Goal: Information Seeking & Learning: Learn about a topic

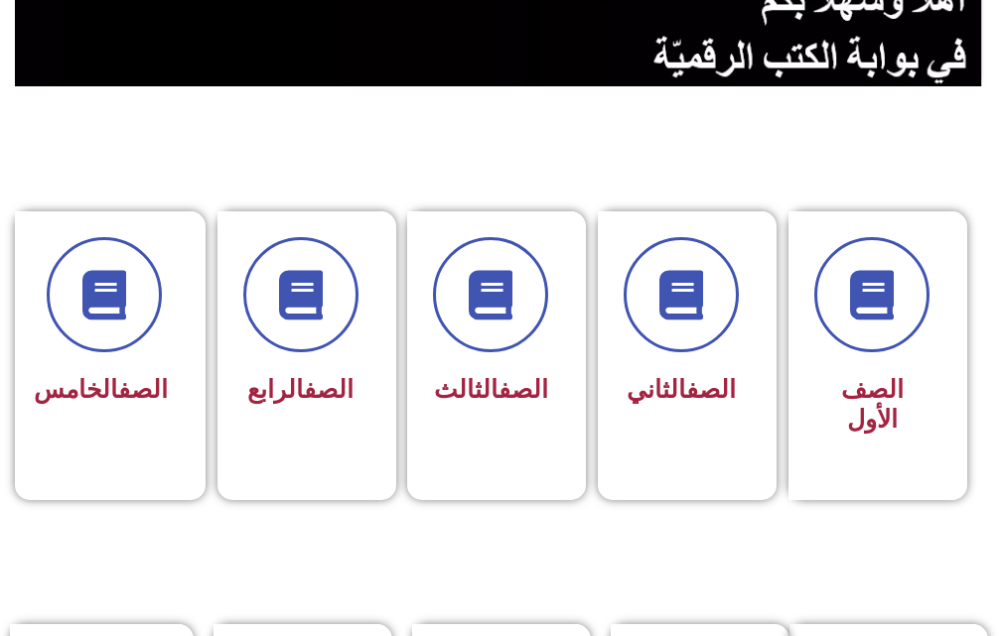
scroll to position [397, 0]
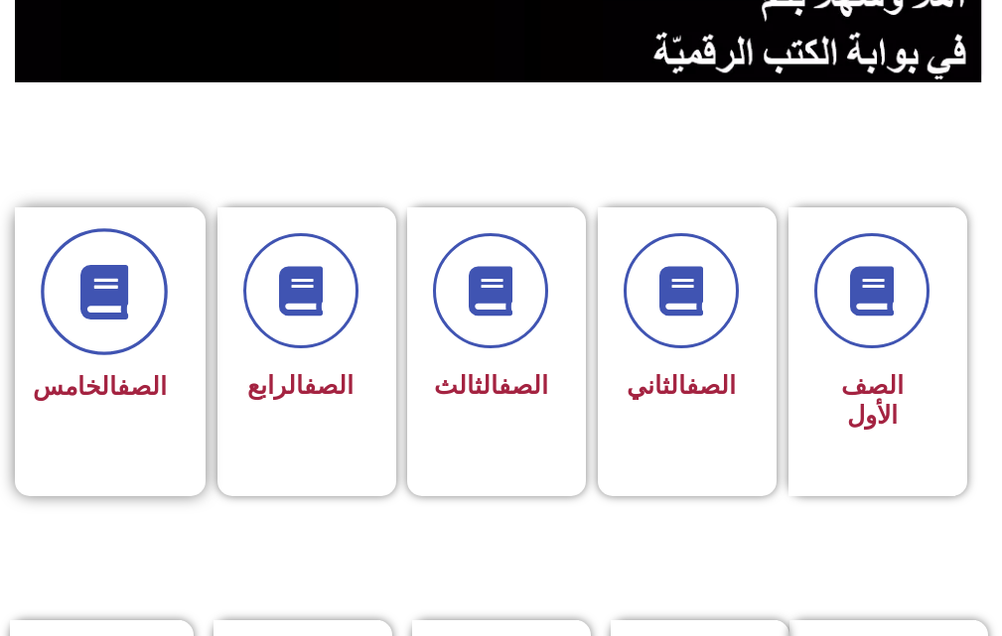
click at [120, 297] on icon at bounding box center [103, 292] width 55 height 55
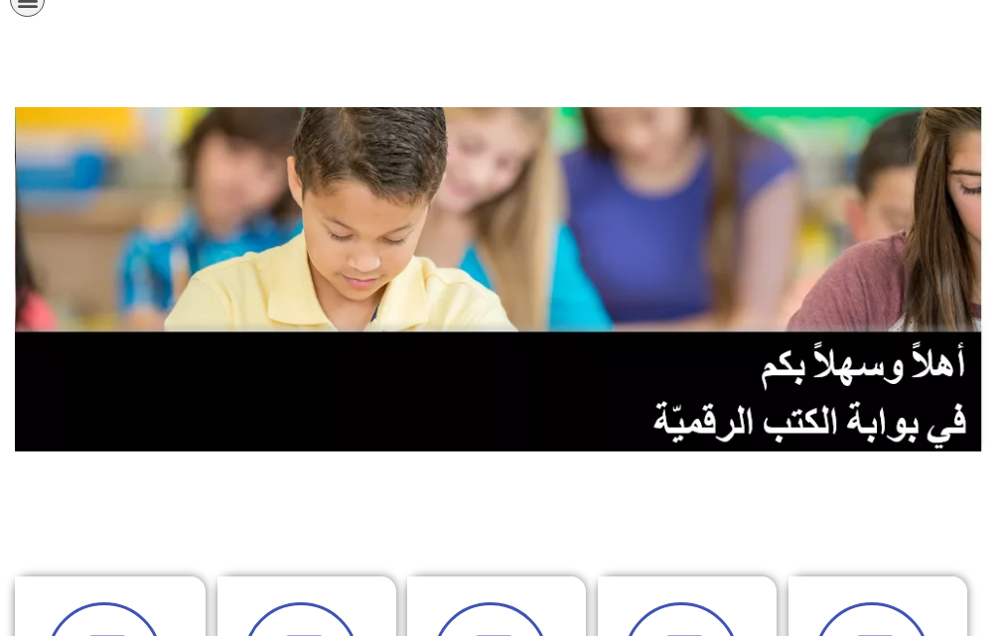
scroll to position [0, 0]
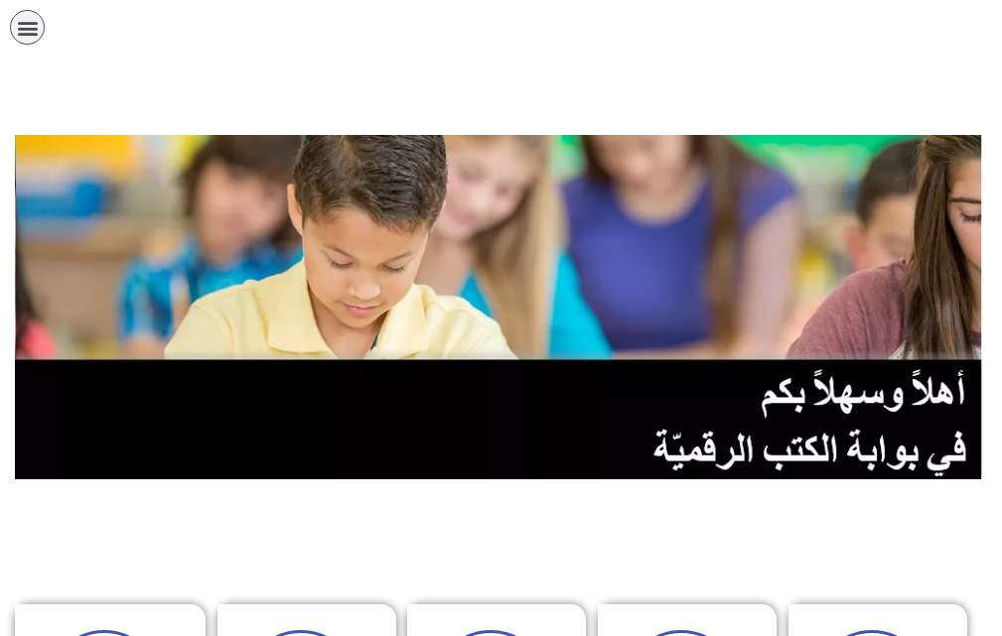
click at [19, 21] on icon "כפתור פתיחת תפריט" at bounding box center [28, 28] width 22 height 22
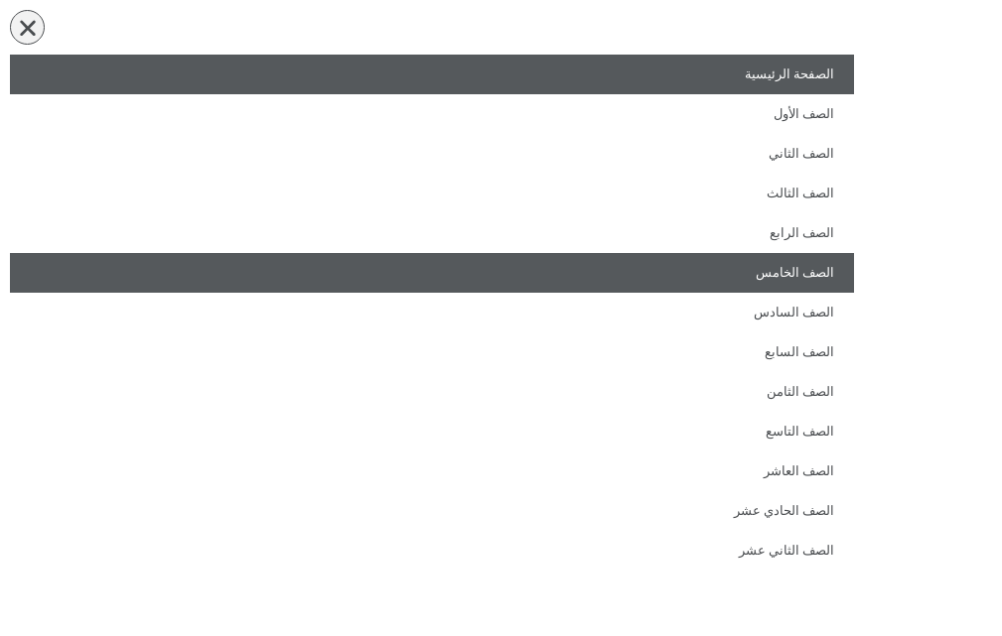
click at [488, 285] on link "الصف الخامس" at bounding box center [432, 273] width 844 height 40
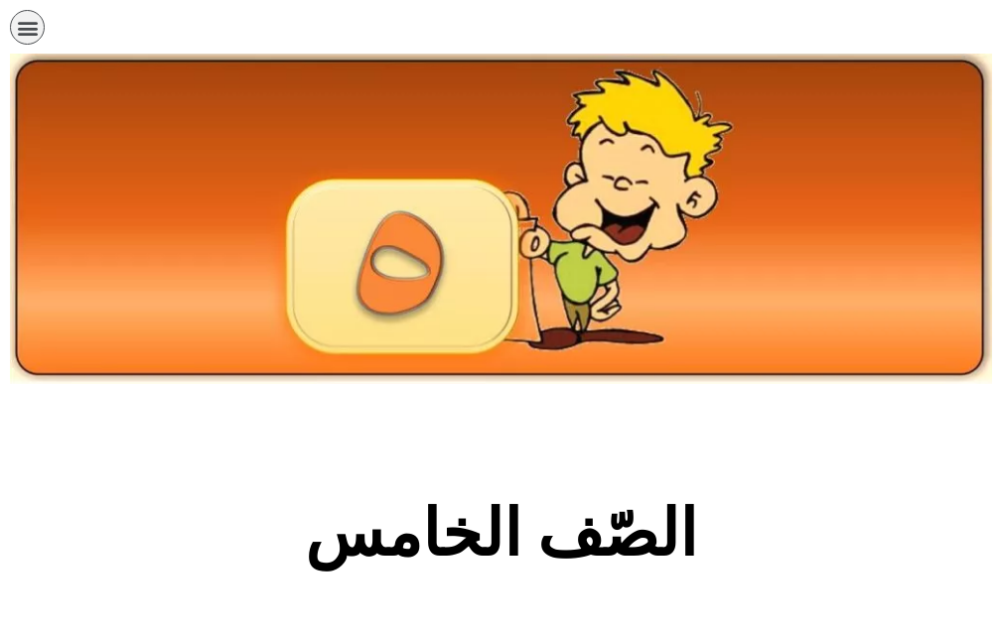
click at [427, 421] on section "الصّف الخامس" at bounding box center [501, 545] width 1002 height 302
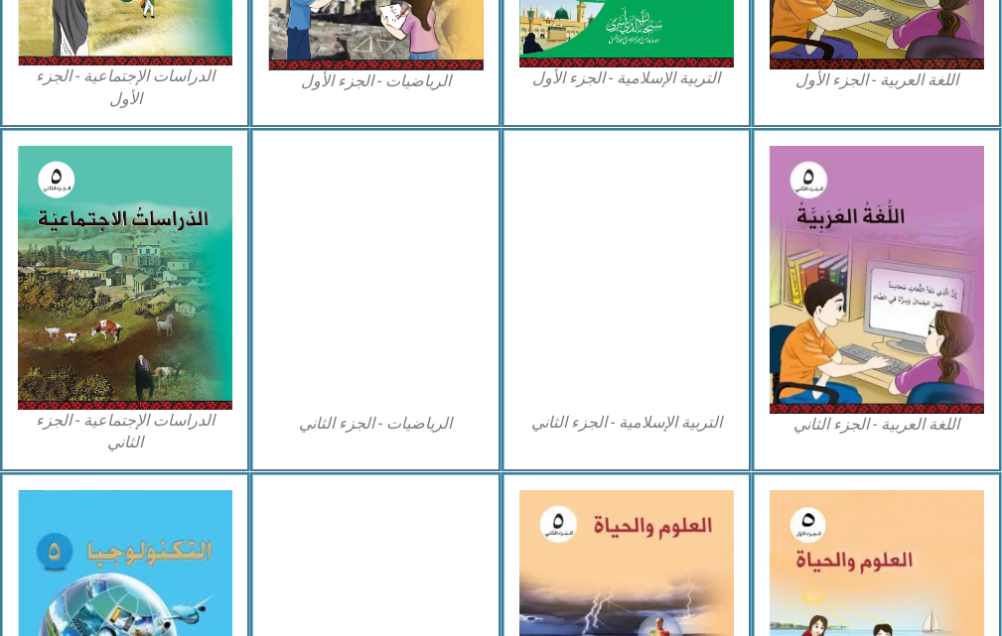
scroll to position [953, 0]
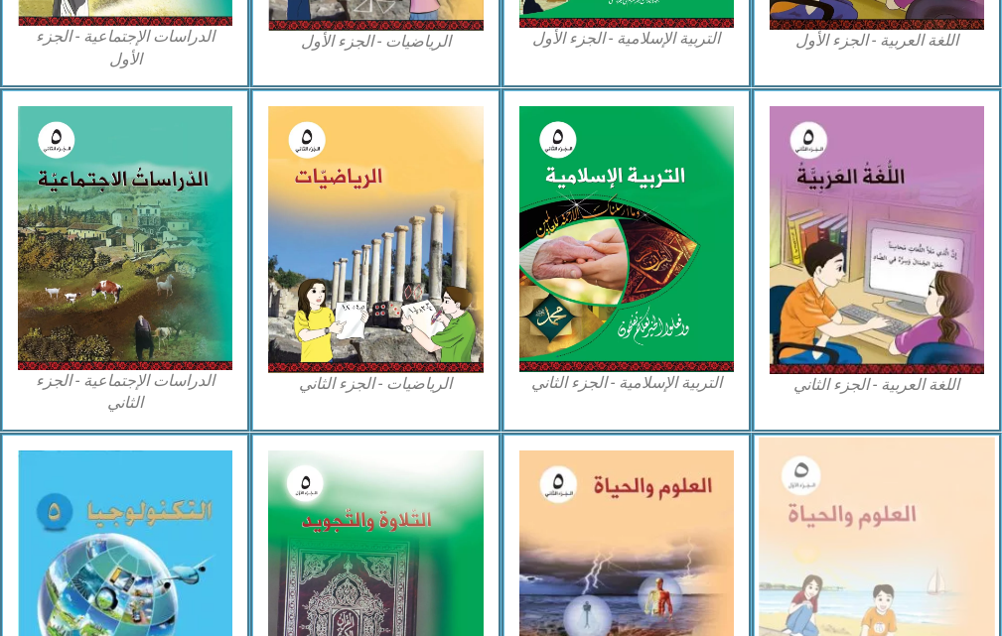
click at [921, 490] on img at bounding box center [876, 582] width 236 height 290
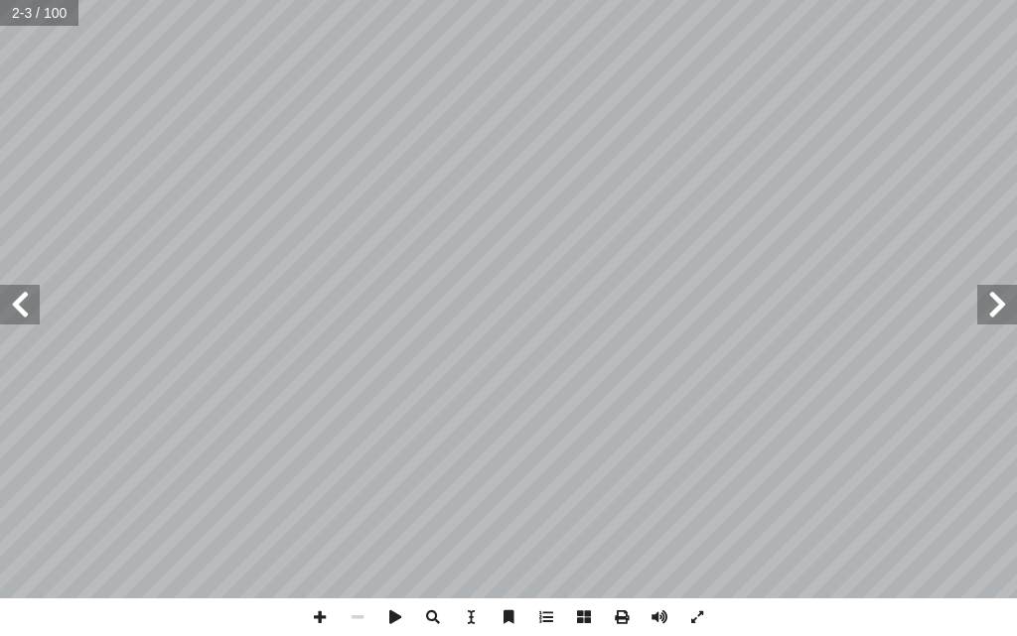
click at [21, 292] on span at bounding box center [20, 305] width 40 height 40
click at [30, 301] on span at bounding box center [20, 305] width 40 height 40
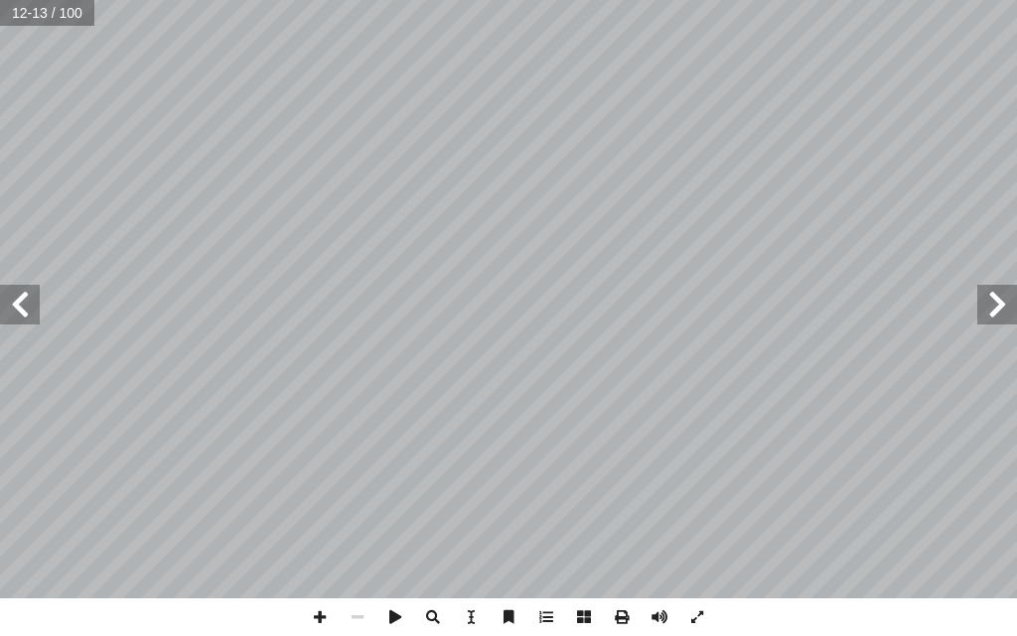
click at [992, 308] on span at bounding box center [997, 305] width 40 height 40
